Goal: Task Accomplishment & Management: Manage account settings

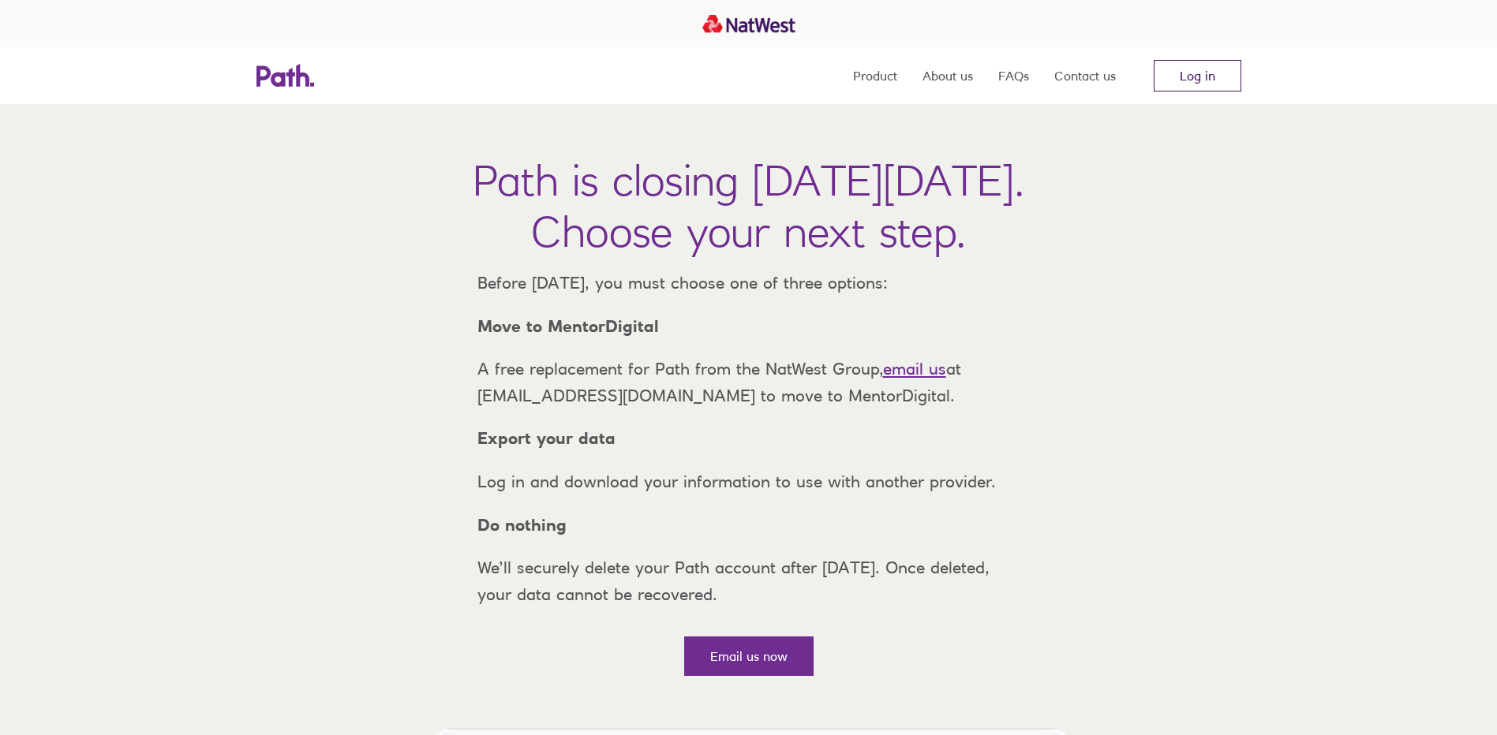
click at [1207, 81] on link "Log in" at bounding box center [1197, 76] width 88 height 32
click at [1193, 71] on link "Log in" at bounding box center [1197, 76] width 88 height 32
click at [1195, 79] on link "Log in" at bounding box center [1197, 76] width 88 height 32
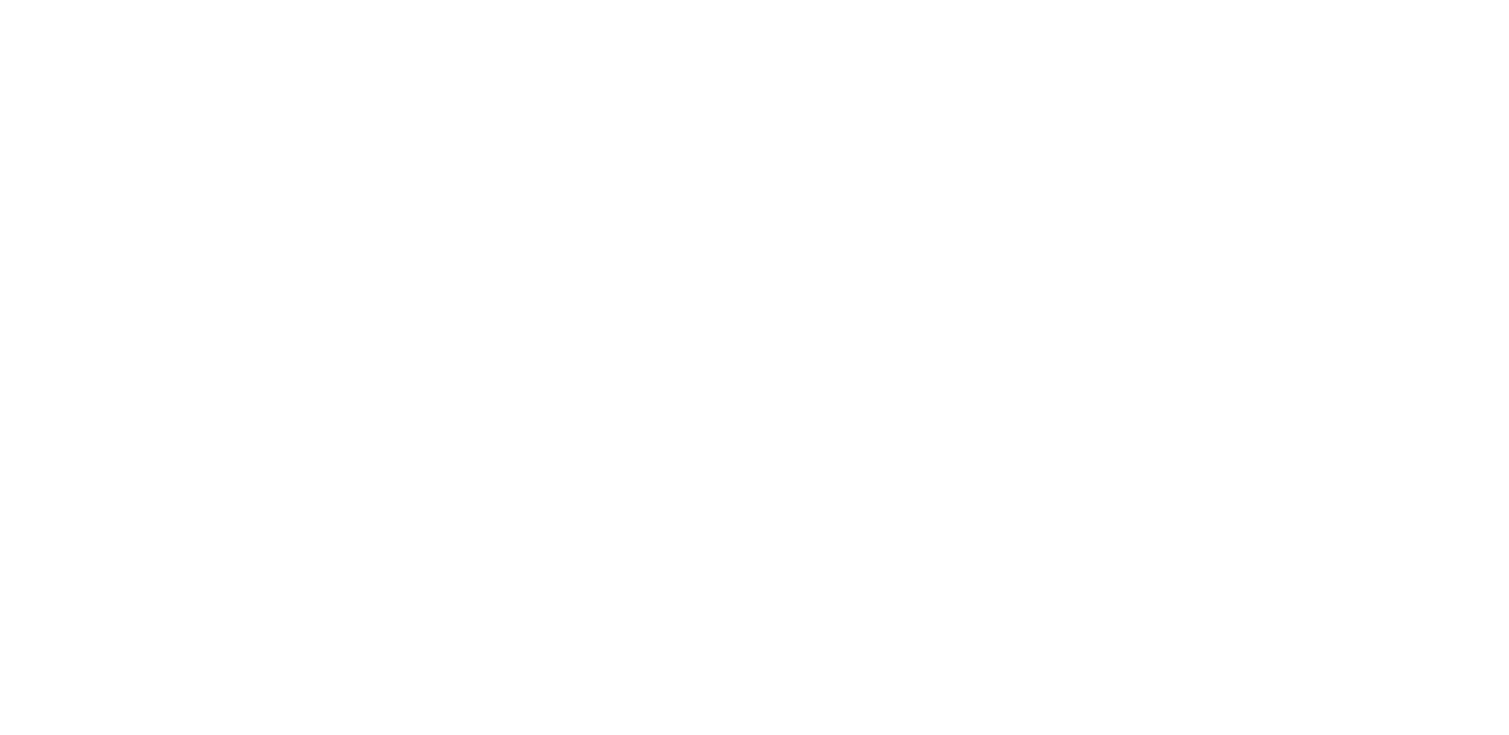
click at [705, 293] on div at bounding box center [754, 367] width 1509 height 735
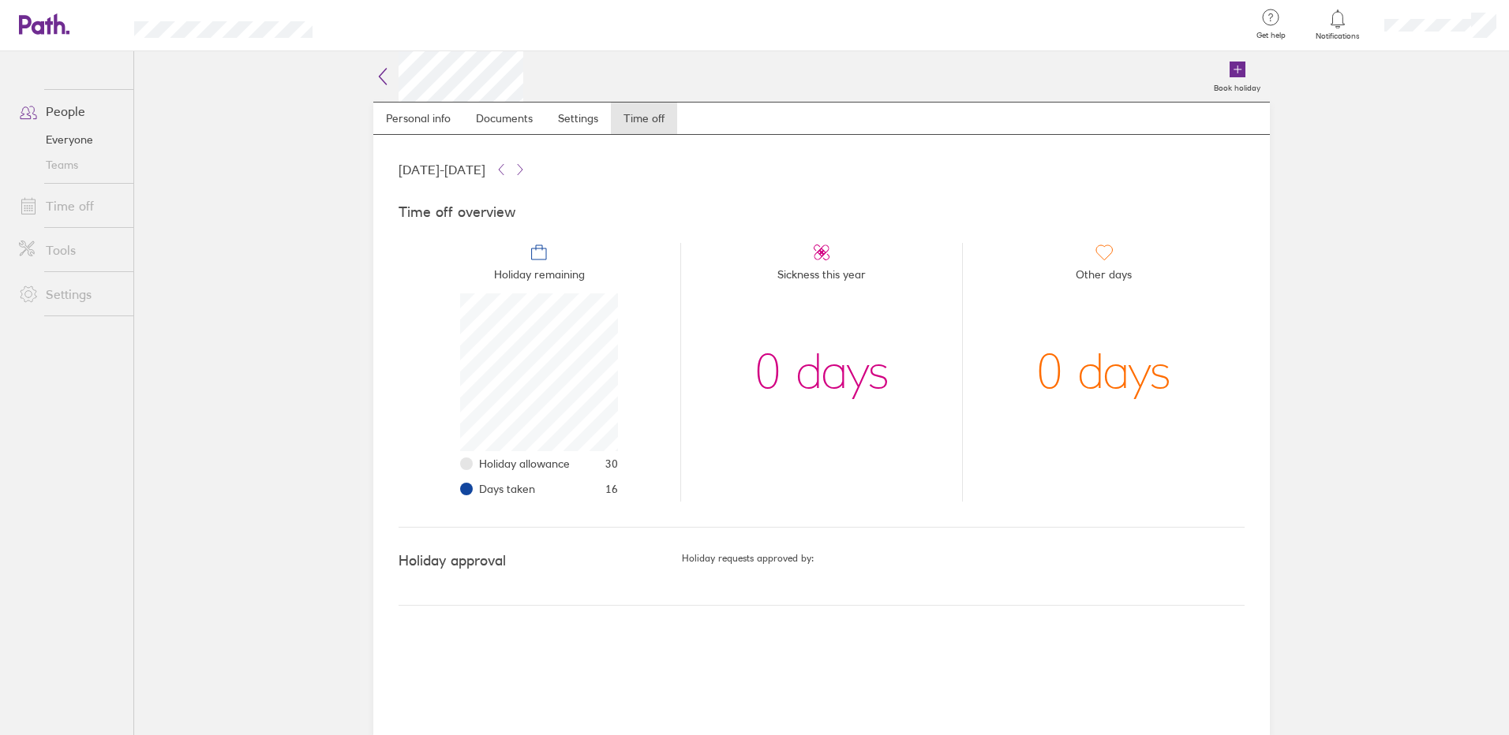
scroll to position [158, 158]
click at [832, 391] on div "0 days" at bounding box center [821, 372] width 135 height 158
click at [815, 255] on icon at bounding box center [821, 252] width 19 height 19
click at [77, 290] on link "Settings" at bounding box center [69, 295] width 127 height 32
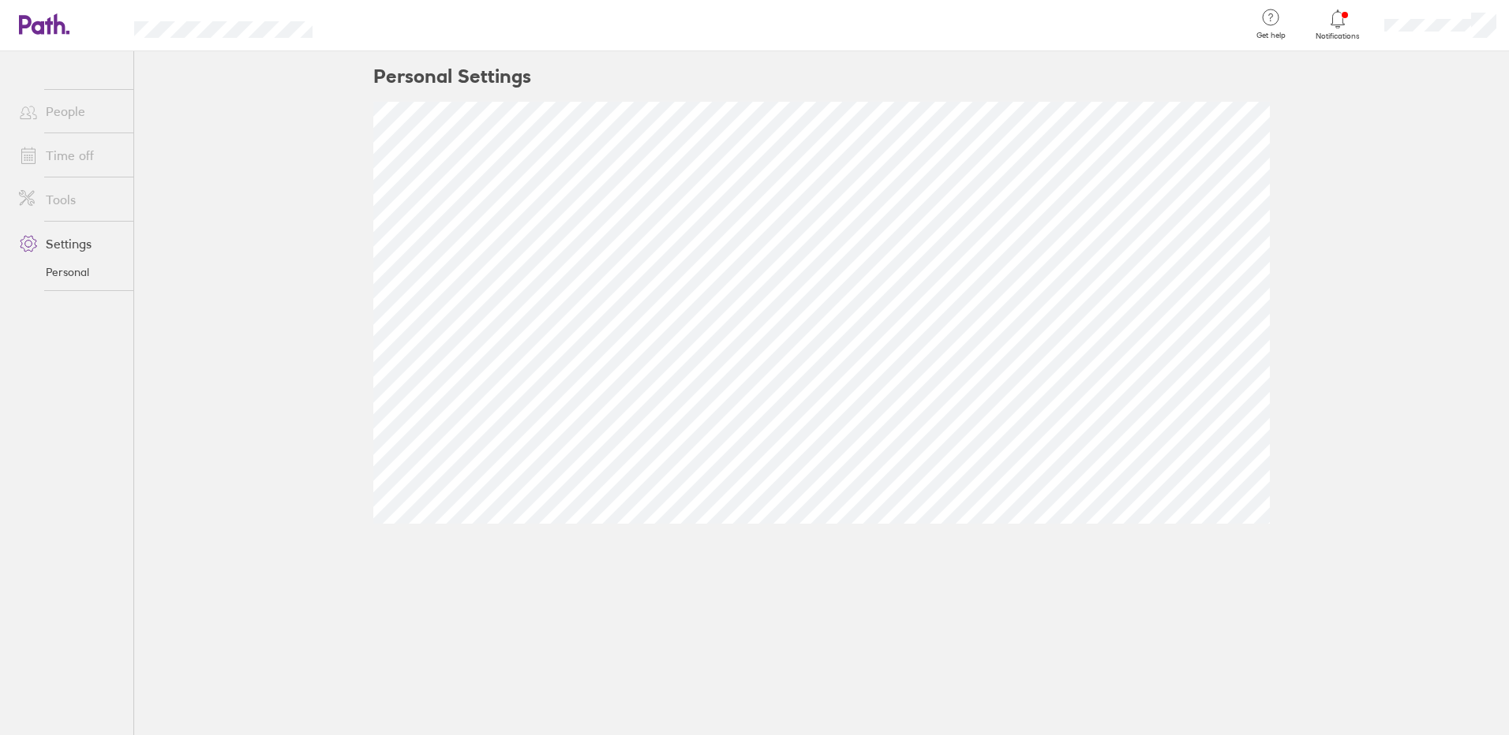
click at [54, 211] on link "Tools" at bounding box center [69, 200] width 127 height 32
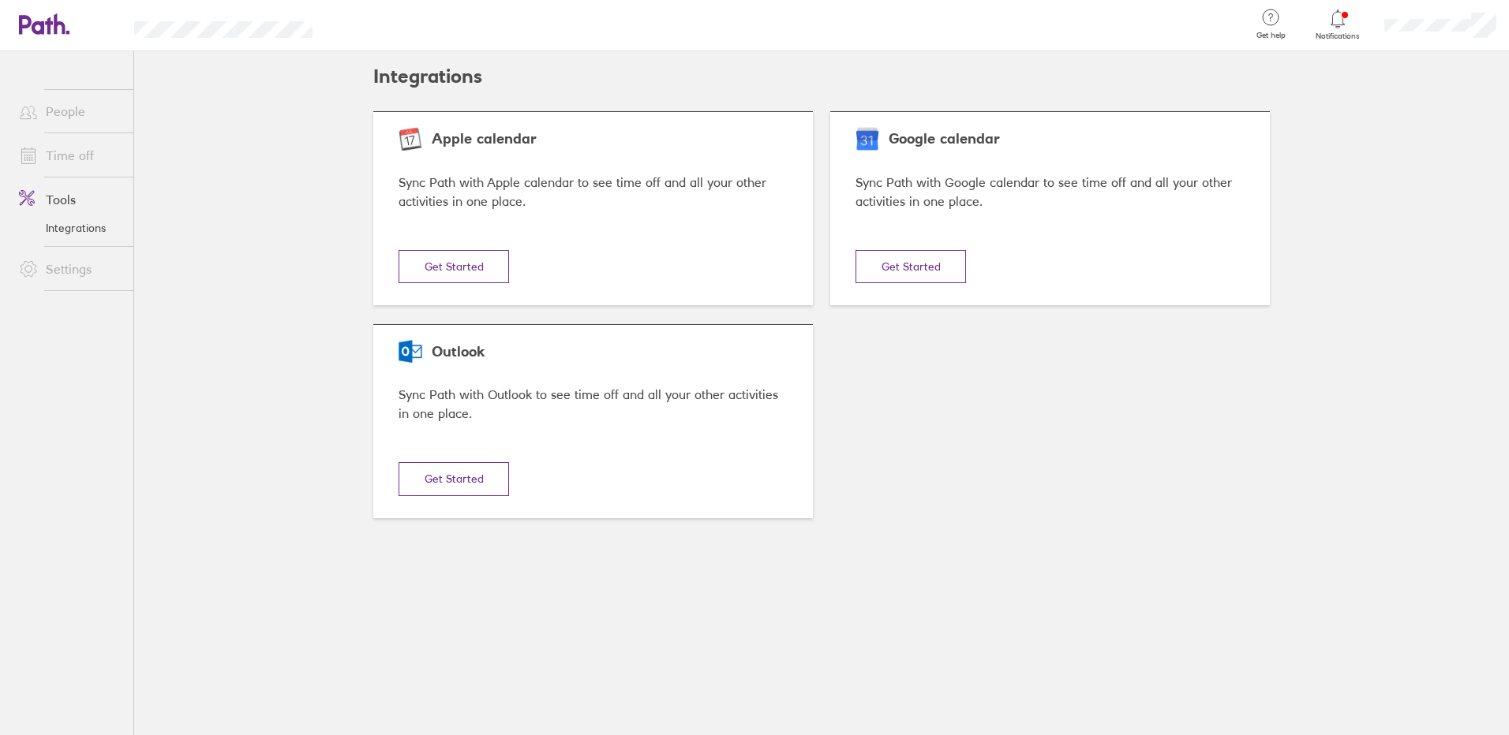
click at [75, 160] on link "Time off" at bounding box center [69, 156] width 127 height 32
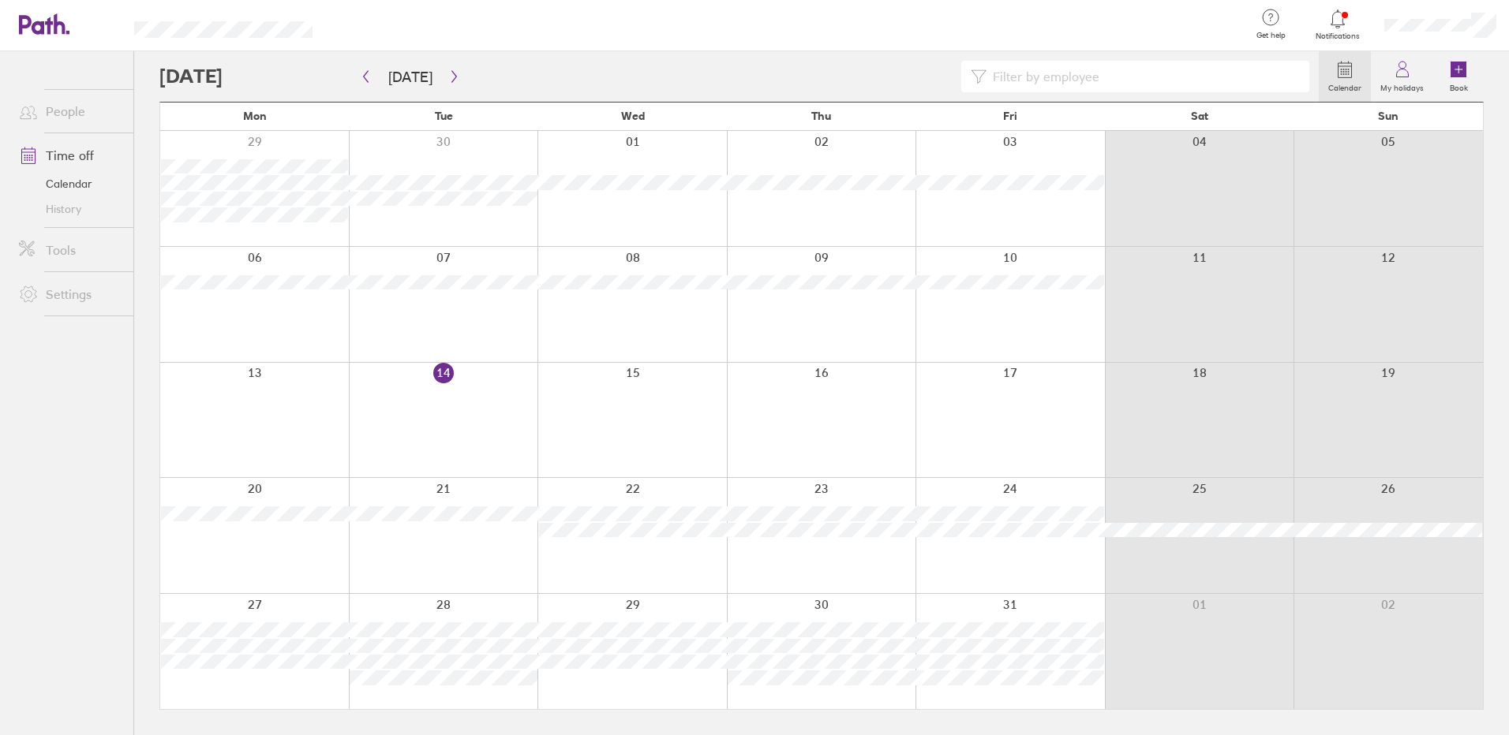
click at [61, 110] on link "People" at bounding box center [69, 111] width 127 height 32
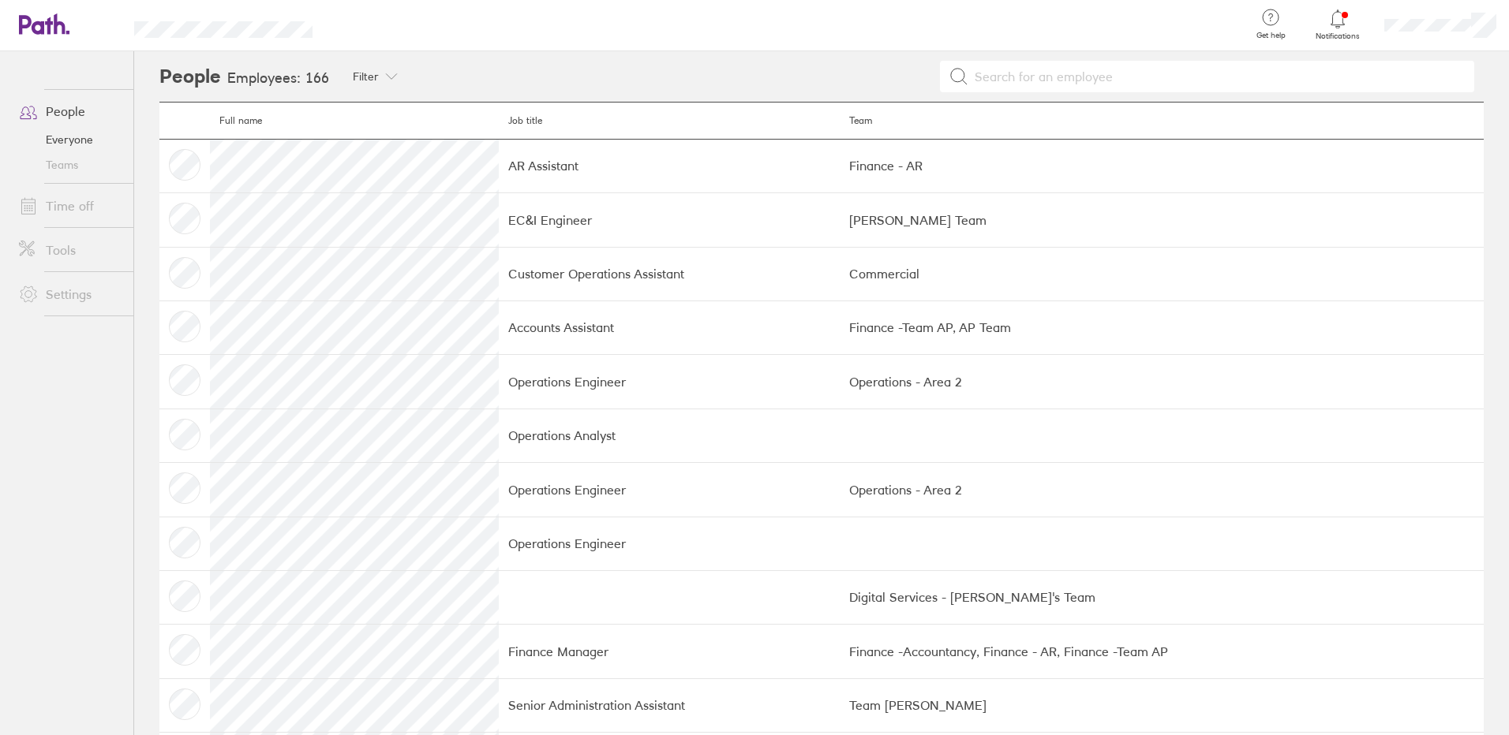
click at [1348, 24] on div at bounding box center [1337, 19] width 51 height 22
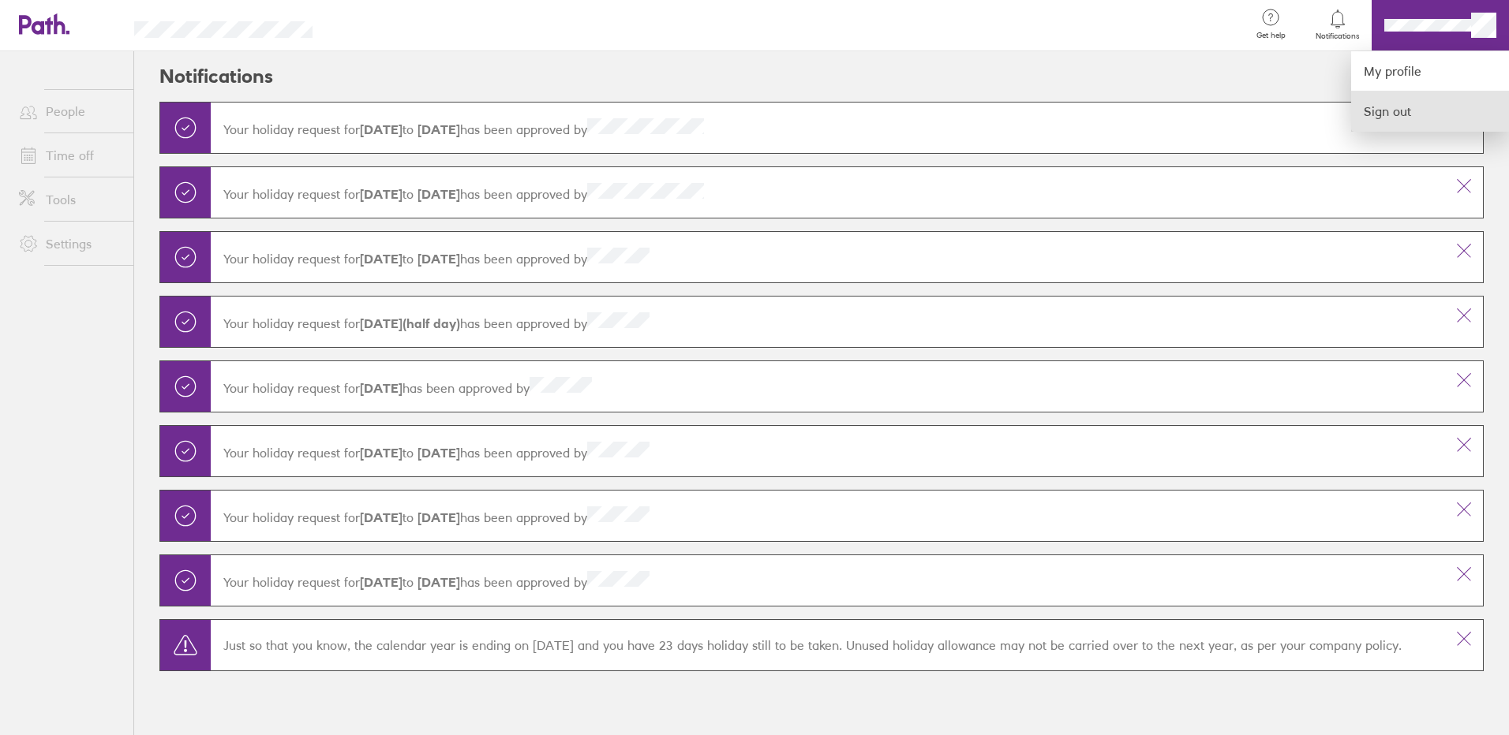
click at [1403, 121] on link "Sign out" at bounding box center [1430, 111] width 158 height 39
